Goal: Information Seeking & Learning: Learn about a topic

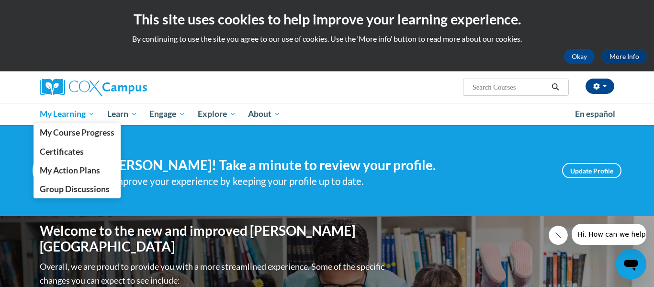
click at [70, 113] on span "My Learning" at bounding box center [67, 113] width 55 height 11
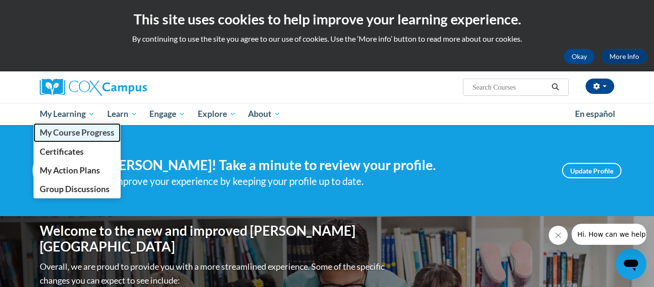
click at [76, 134] on span "My Course Progress" at bounding box center [77, 132] width 75 height 10
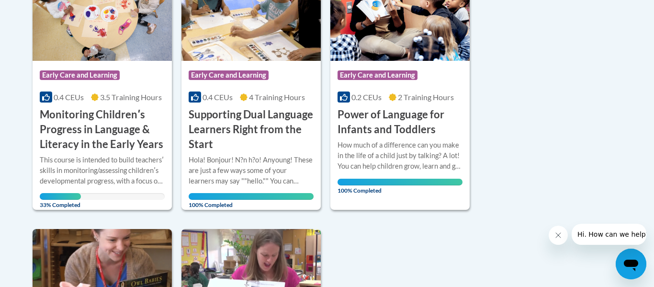
scroll to position [286, 0]
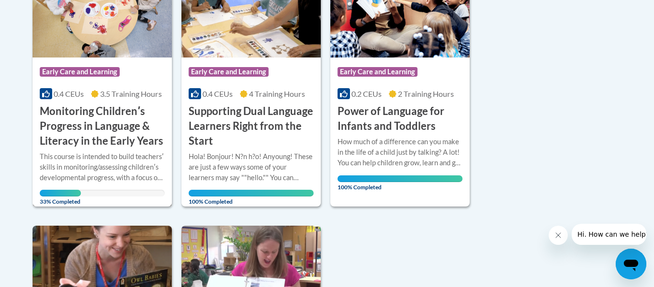
click at [102, 39] on img at bounding box center [102, 9] width 139 height 98
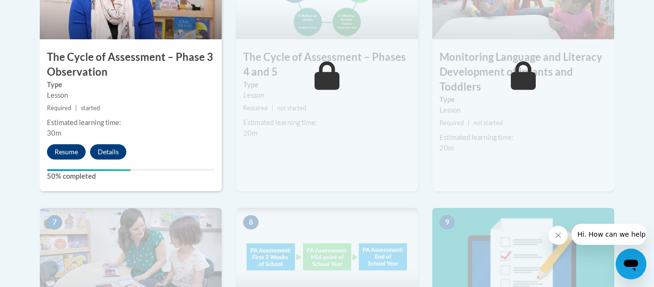
scroll to position [667, 0]
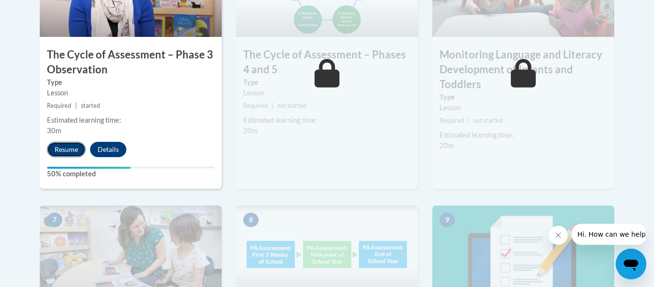
click at [66, 152] on button "Resume" at bounding box center [66, 149] width 39 height 15
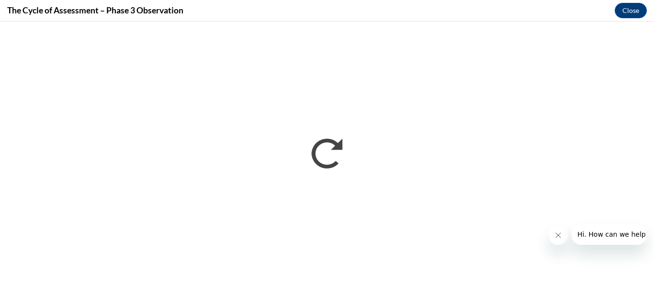
scroll to position [0, 0]
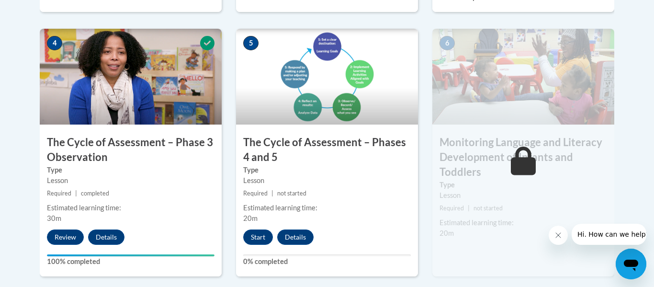
scroll to position [580, 0]
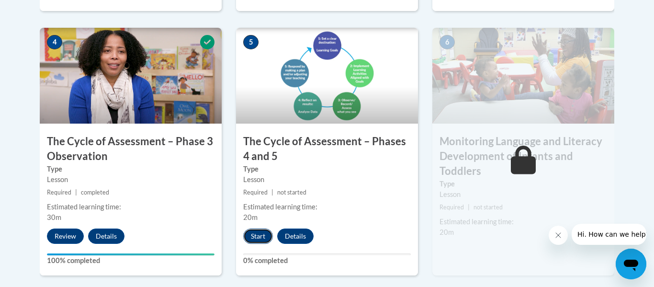
click at [261, 235] on button "Start" at bounding box center [258, 235] width 30 height 15
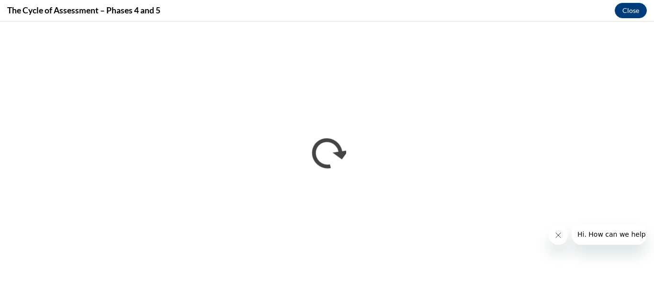
scroll to position [0, 0]
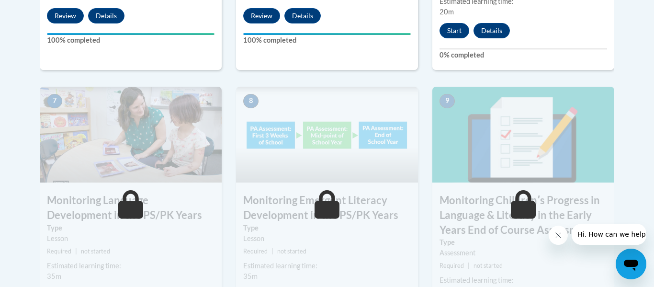
scroll to position [799, 0]
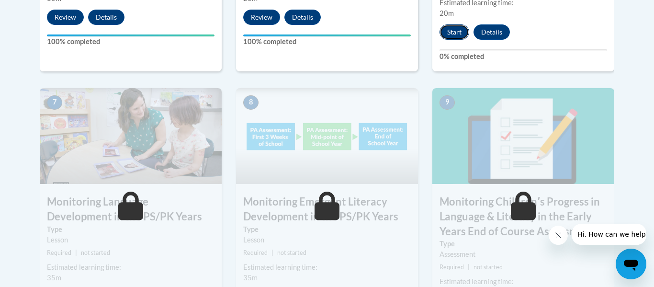
click at [456, 29] on button "Start" at bounding box center [454, 31] width 30 height 15
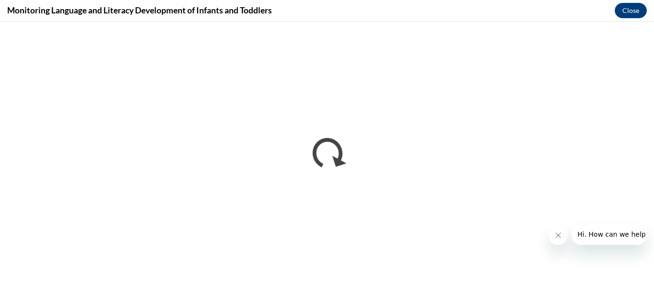
scroll to position [0, 0]
